Goal: Task Accomplishment & Management: Manage account settings

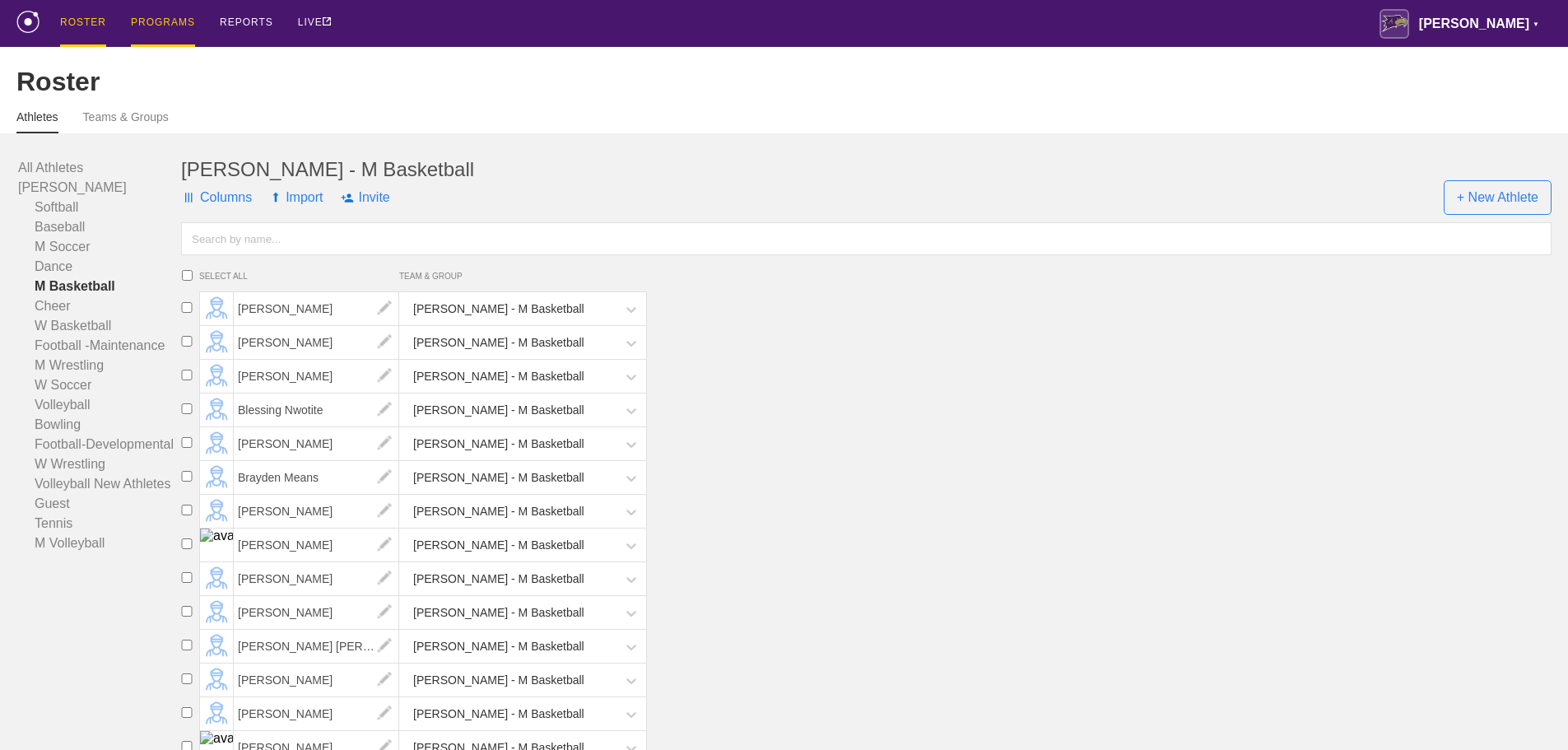
click at [164, 17] on div "PROGRAMS" at bounding box center [162, 23] width 64 height 47
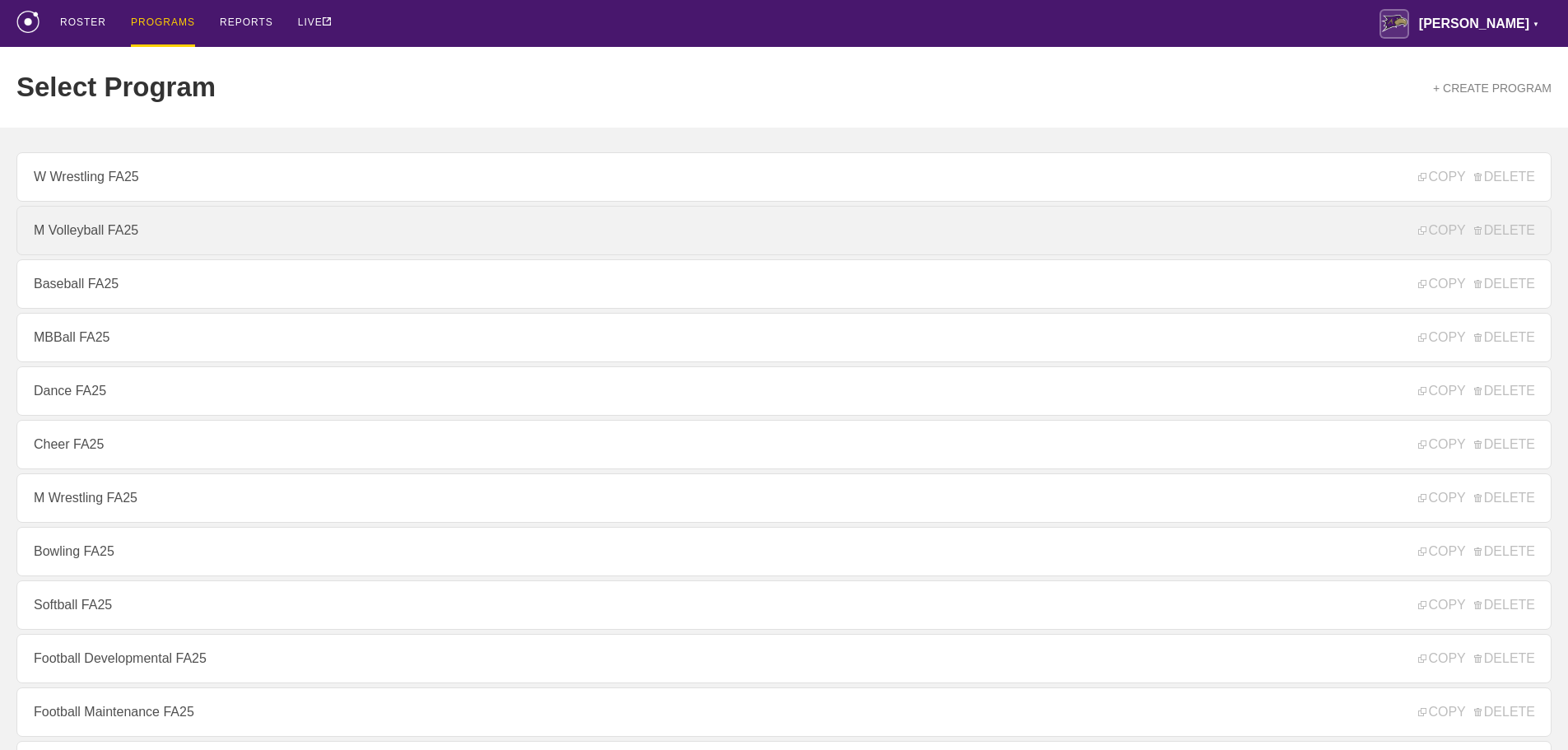
click at [90, 238] on link "M Volleyball FA25" at bounding box center [784, 231] width 1534 height 49
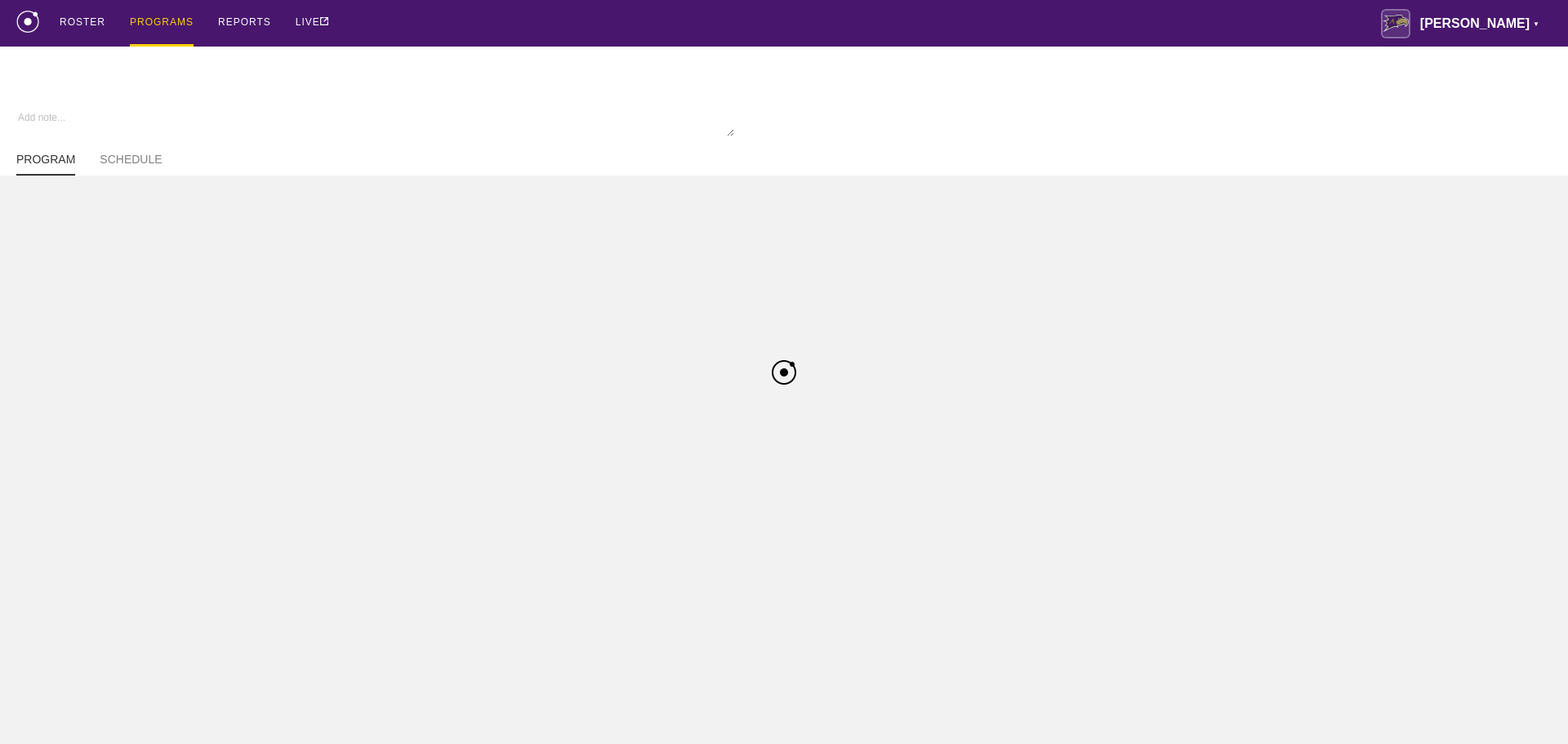
type textarea "x"
type input "M Volleyball FA25"
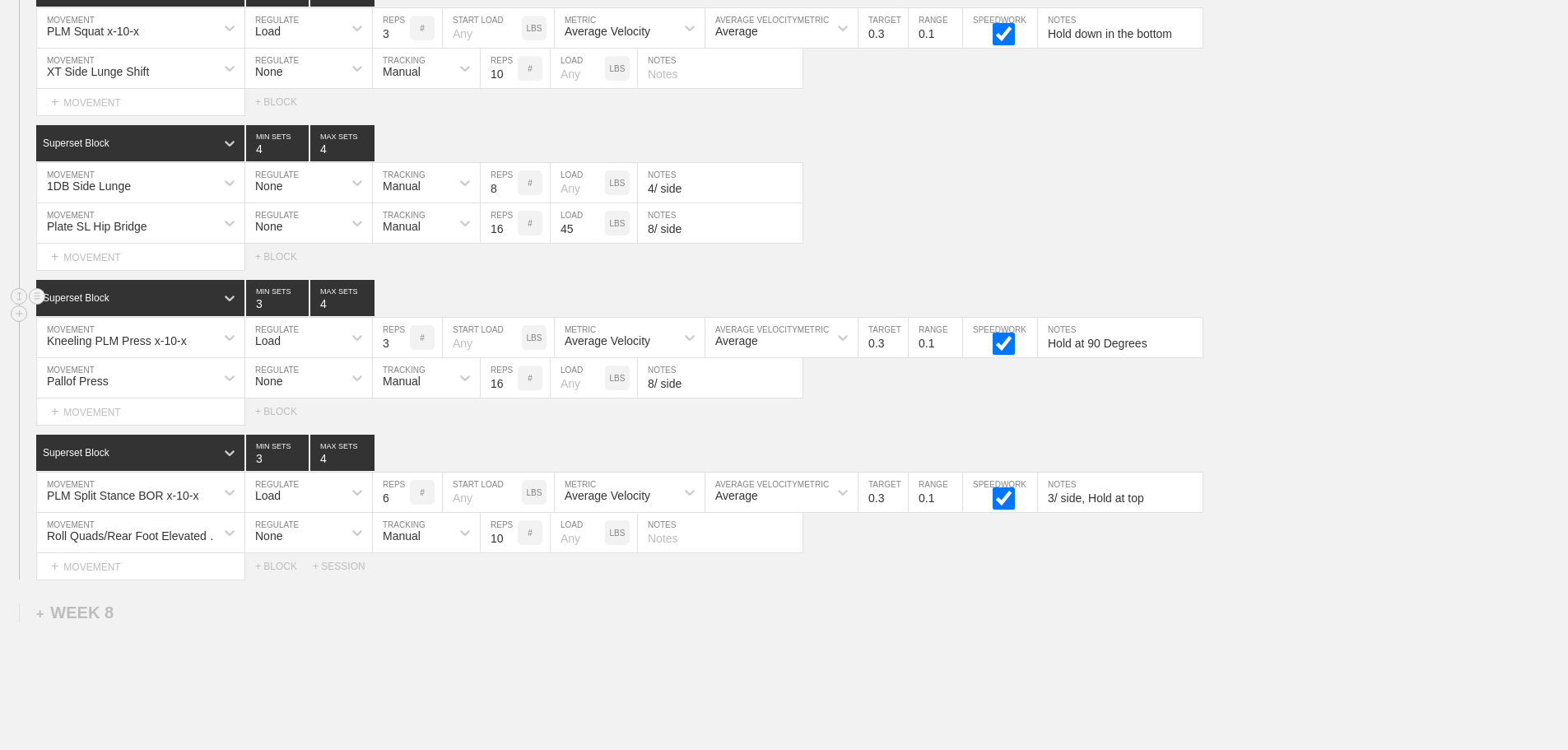
scroll to position [10434, 0]
